Goal: Task Accomplishment & Management: Use online tool/utility

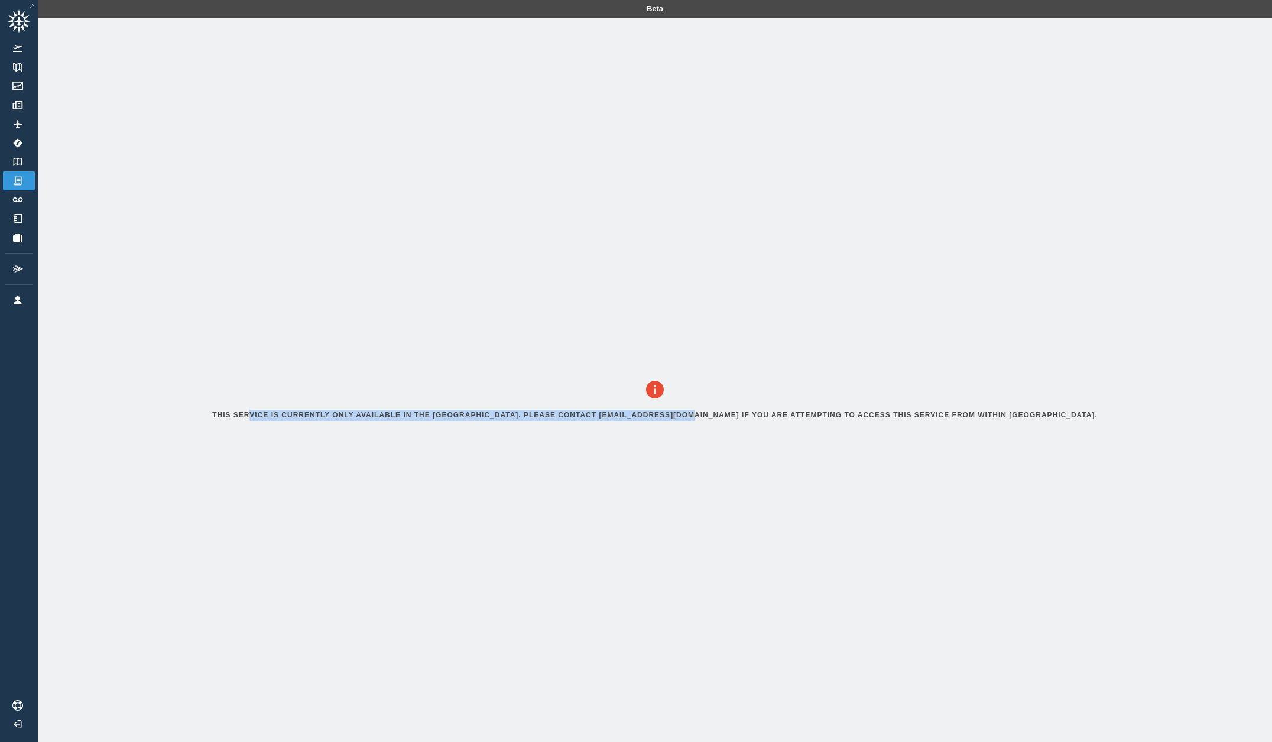
drag, startPoint x: 272, startPoint y: 424, endPoint x: 719, endPoint y: 433, distance: 447.4
click at [719, 433] on div "This service is currently only available in the [GEOGRAPHIC_DATA]. Please conta…" at bounding box center [654, 403] width 1015 height 770
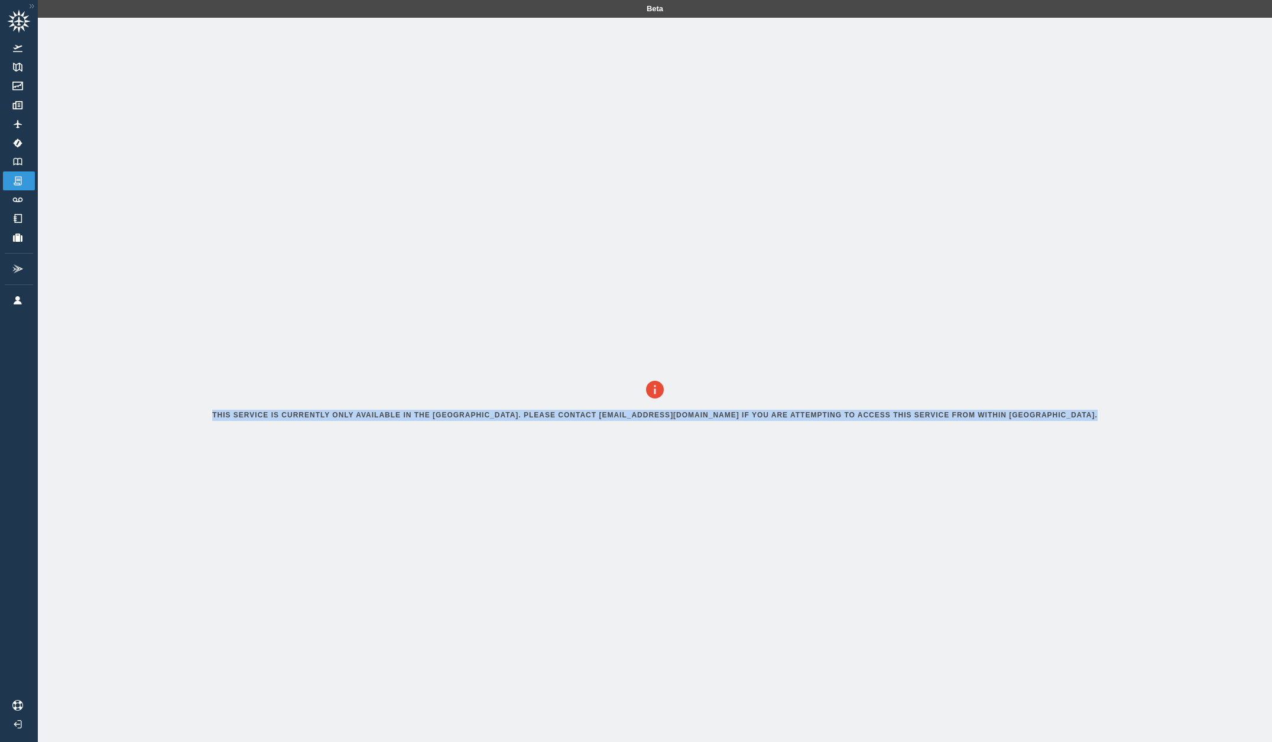
click at [714, 415] on h6 "This service is currently only available in the [GEOGRAPHIC_DATA]. Please conta…" at bounding box center [654, 414] width 885 height 11
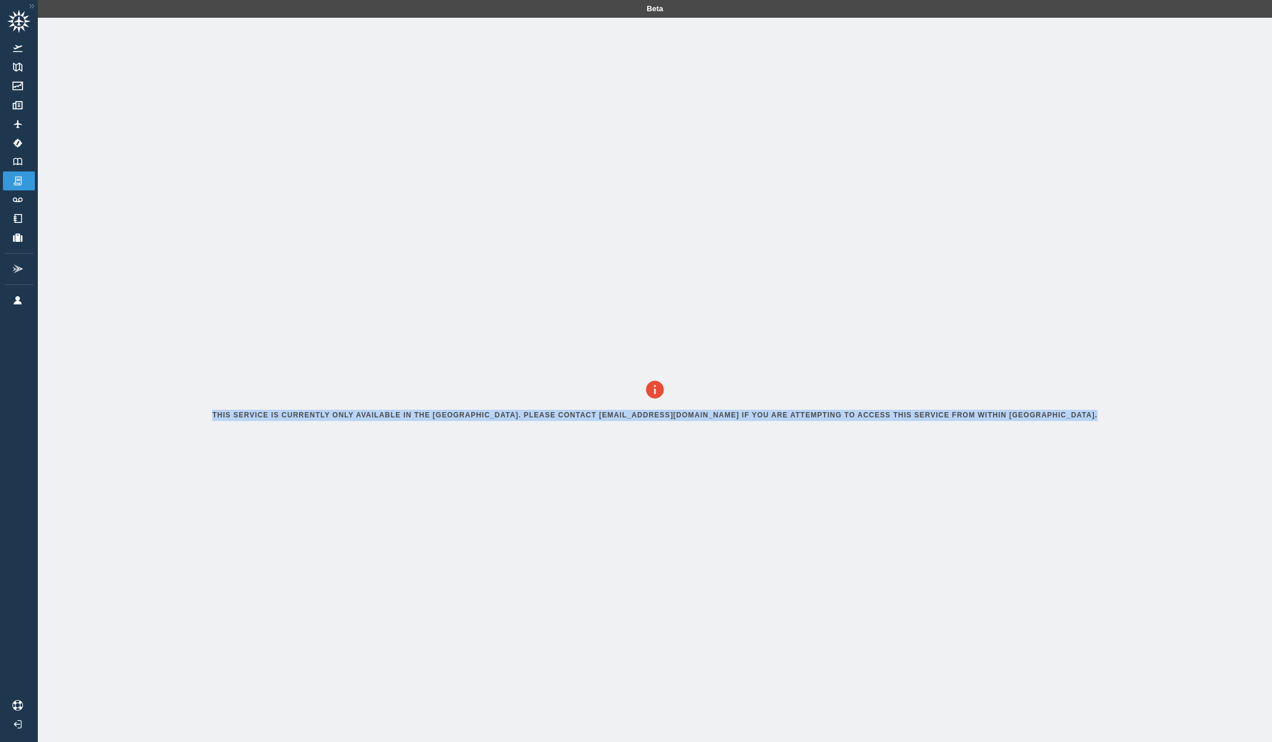
click at [714, 415] on h6 "This service is currently only available in the [GEOGRAPHIC_DATA]. Please conta…" at bounding box center [654, 414] width 885 height 11
click at [739, 417] on h6 "This service is currently only available in the [GEOGRAPHIC_DATA]. Please conta…" at bounding box center [654, 414] width 885 height 11
click at [565, 412] on div "This service is currently only available in the [GEOGRAPHIC_DATA]. Please conta…" at bounding box center [654, 403] width 1015 height 770
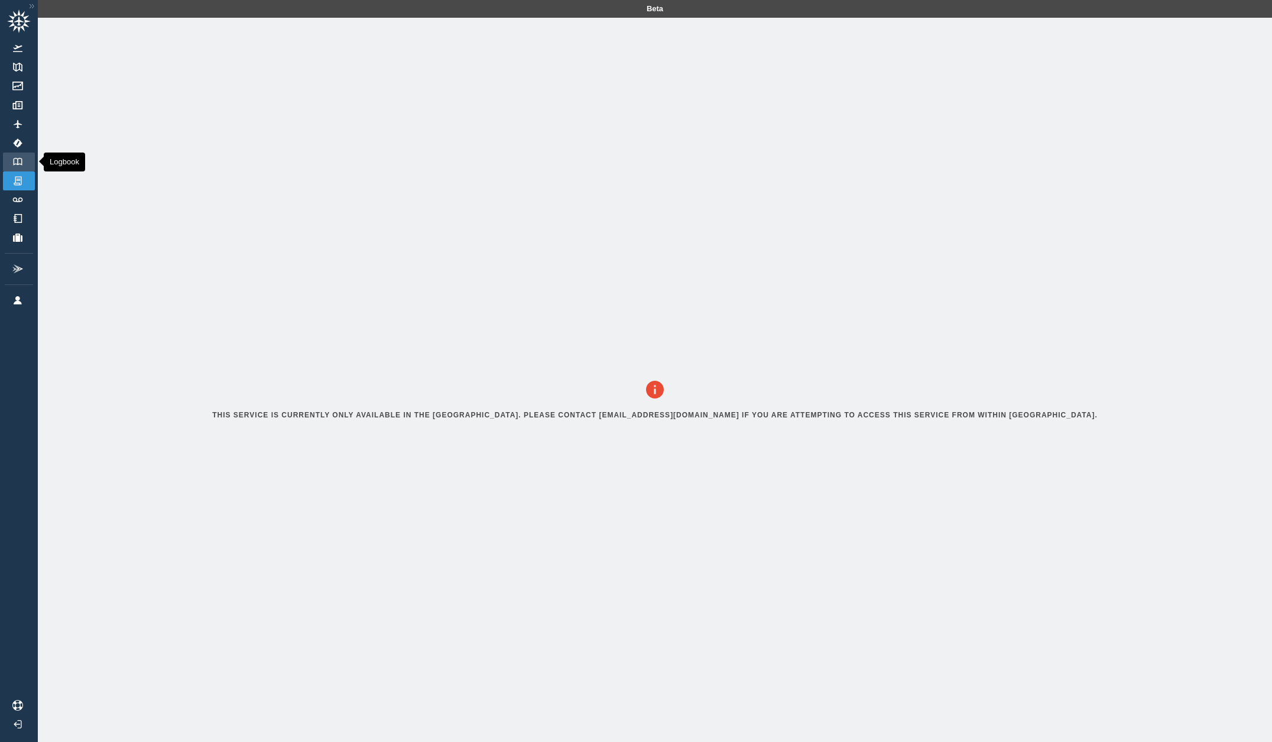
click at [24, 157] on link "Logbook" at bounding box center [19, 161] width 32 height 19
